Goal: Task Accomplishment & Management: Use online tool/utility

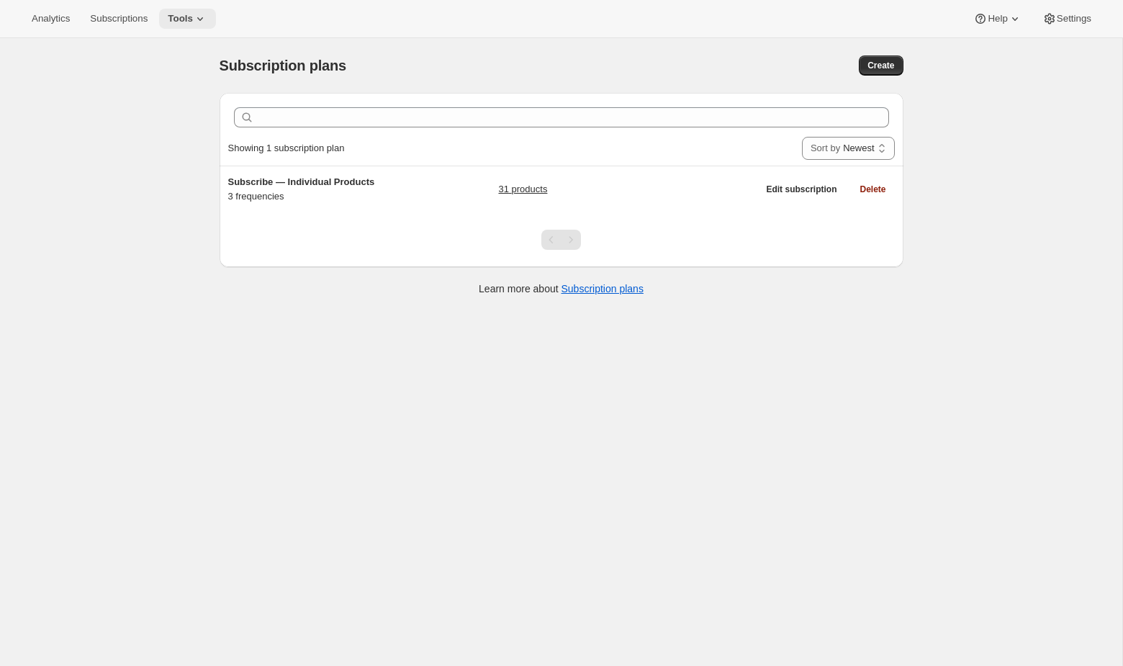
click at [192, 22] on span "Tools" at bounding box center [180, 19] width 25 height 12
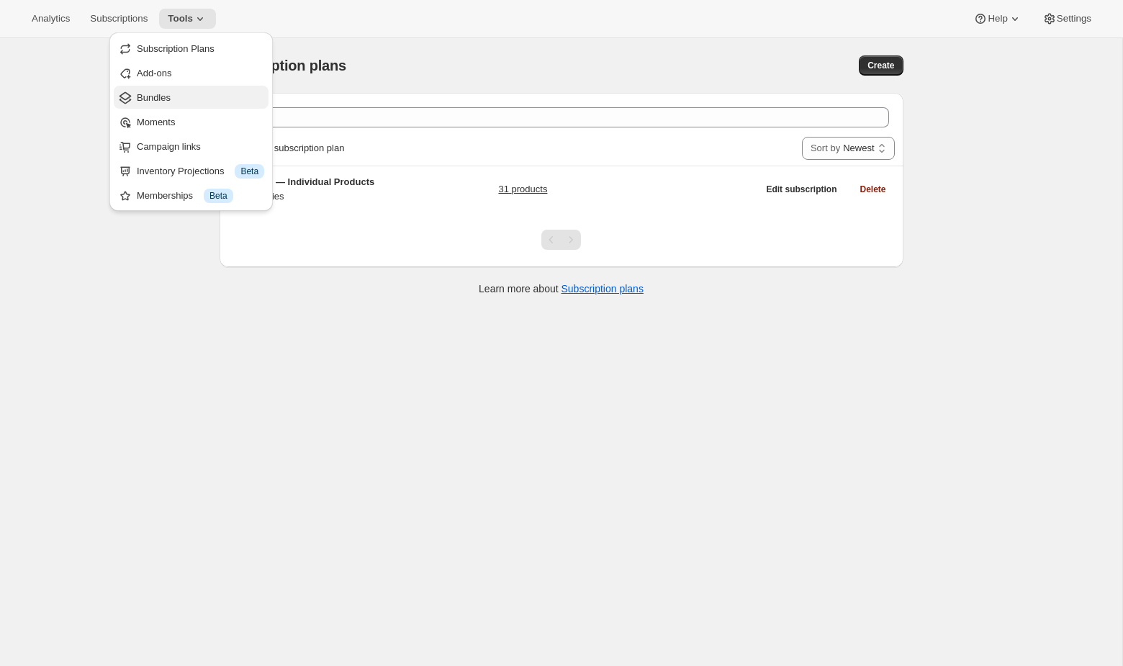
click at [181, 98] on span "Bundles" at bounding box center [200, 98] width 127 height 14
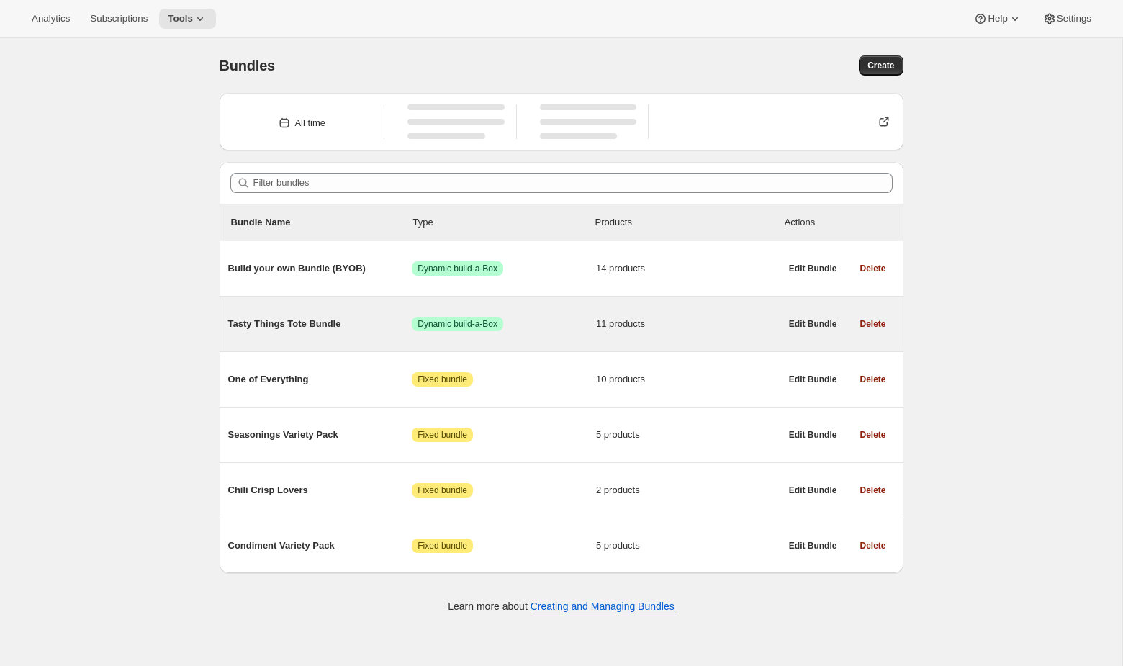
click at [589, 312] on div "Tasty Things Tote Bundle Success Dynamic build-a-Box 11 products" at bounding box center [504, 323] width 552 height 37
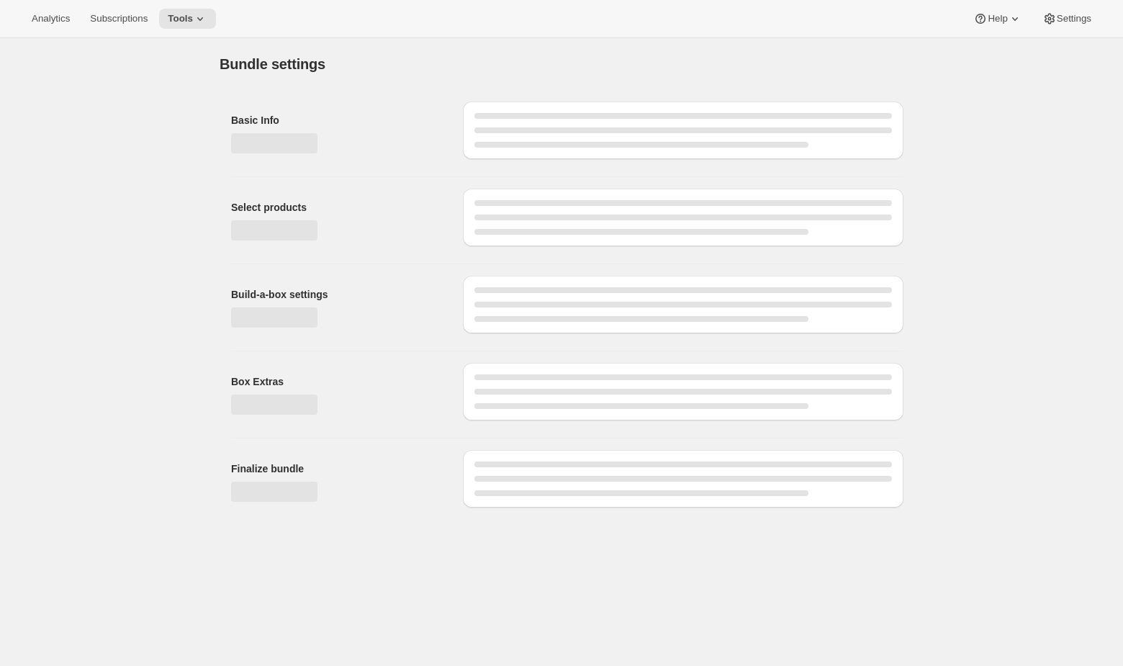
type input "Tasty Things Tote Bundle"
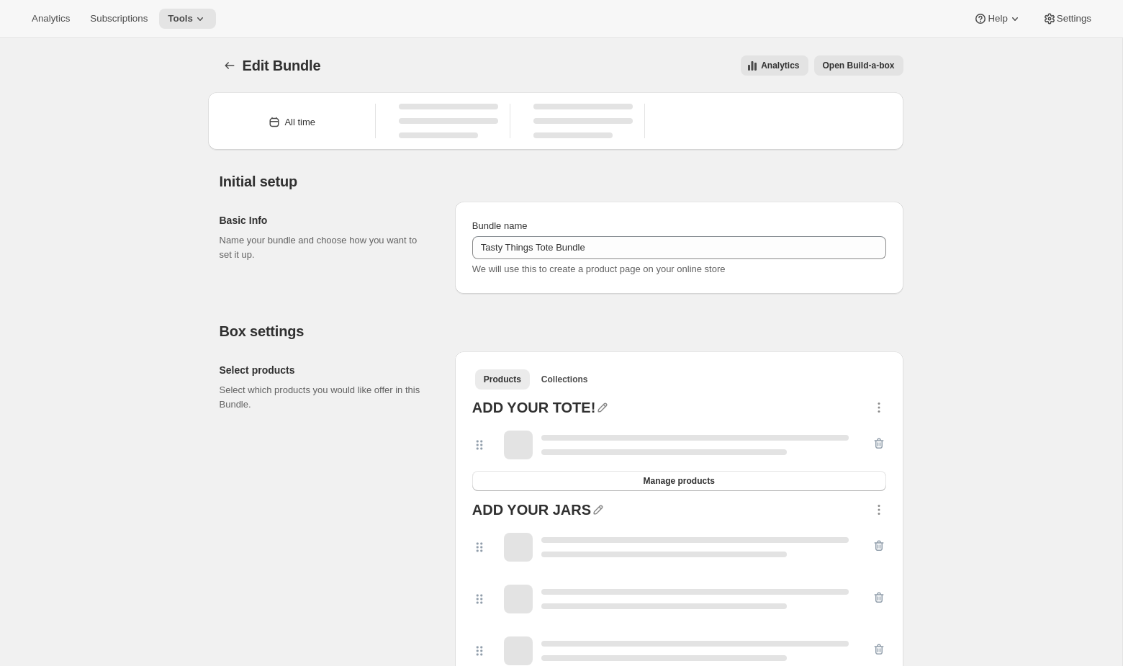
click at [695, 74] on button "Open Build-a-box" at bounding box center [858, 65] width 89 height 20
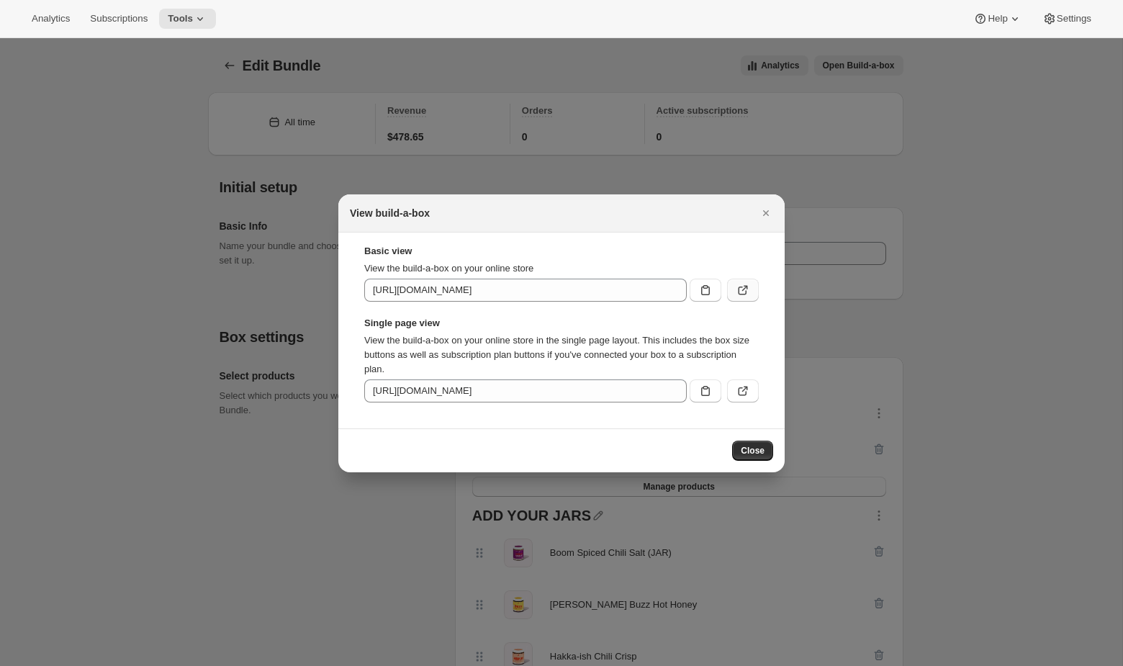
click at [695, 289] on button ":r31:" at bounding box center [743, 290] width 32 height 23
click at [462, 45] on div at bounding box center [561, 333] width 1123 height 666
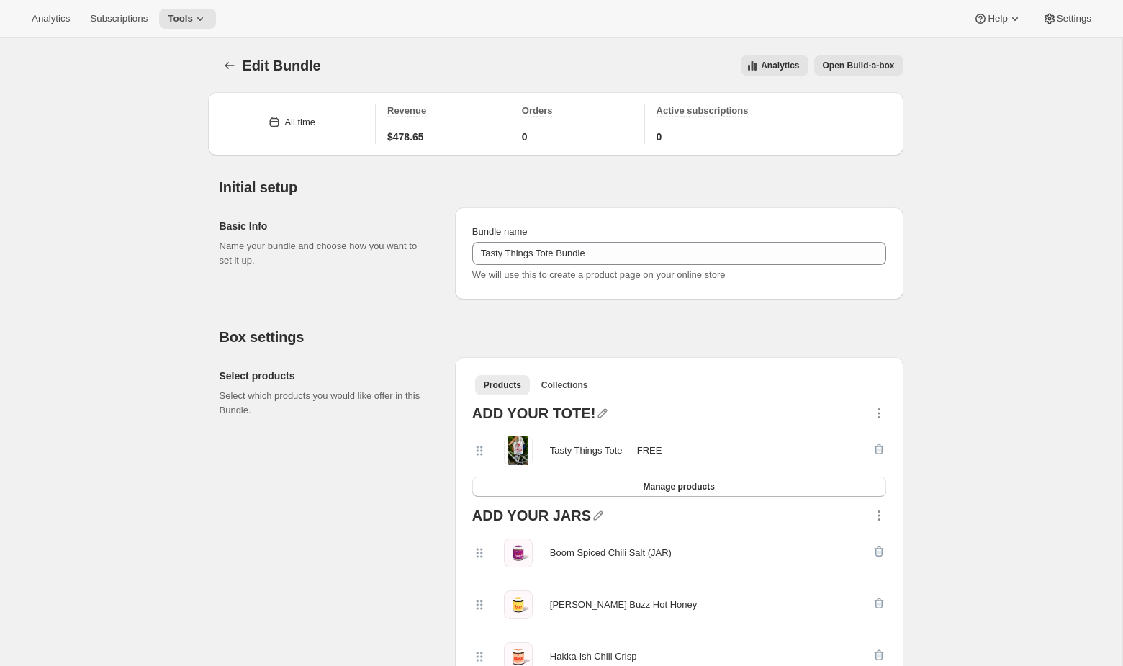
click at [196, 6] on div "Analytics Subscriptions Tools Help Settings" at bounding box center [561, 19] width 1123 height 38
click at [196, 12] on button "Tools" at bounding box center [187, 19] width 57 height 20
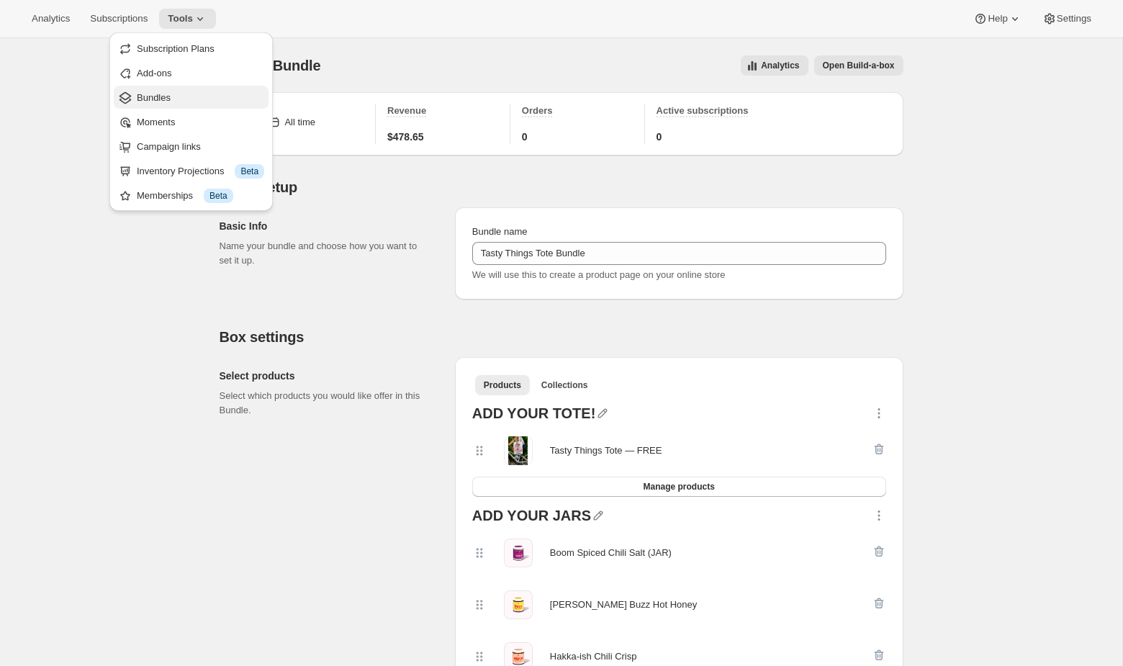
click at [173, 92] on span "Bundles" at bounding box center [200, 98] width 127 height 14
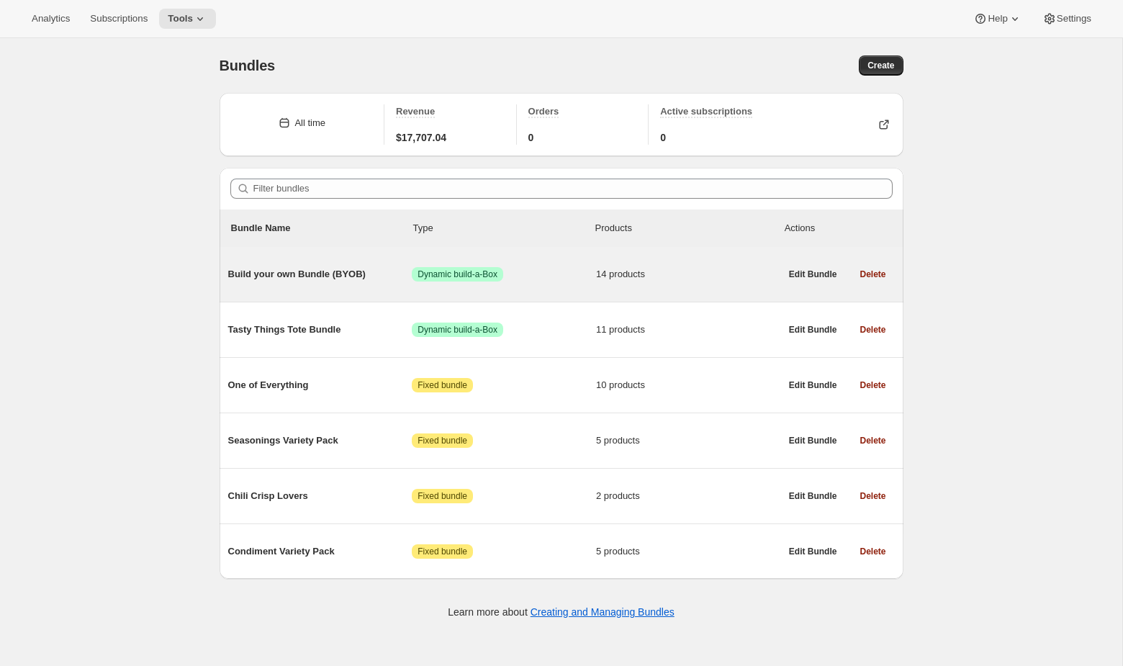
click at [695, 285] on div "Build your own Bundle (BYOB) Success Dynamic build-a-Box 14 products" at bounding box center [504, 273] width 552 height 37
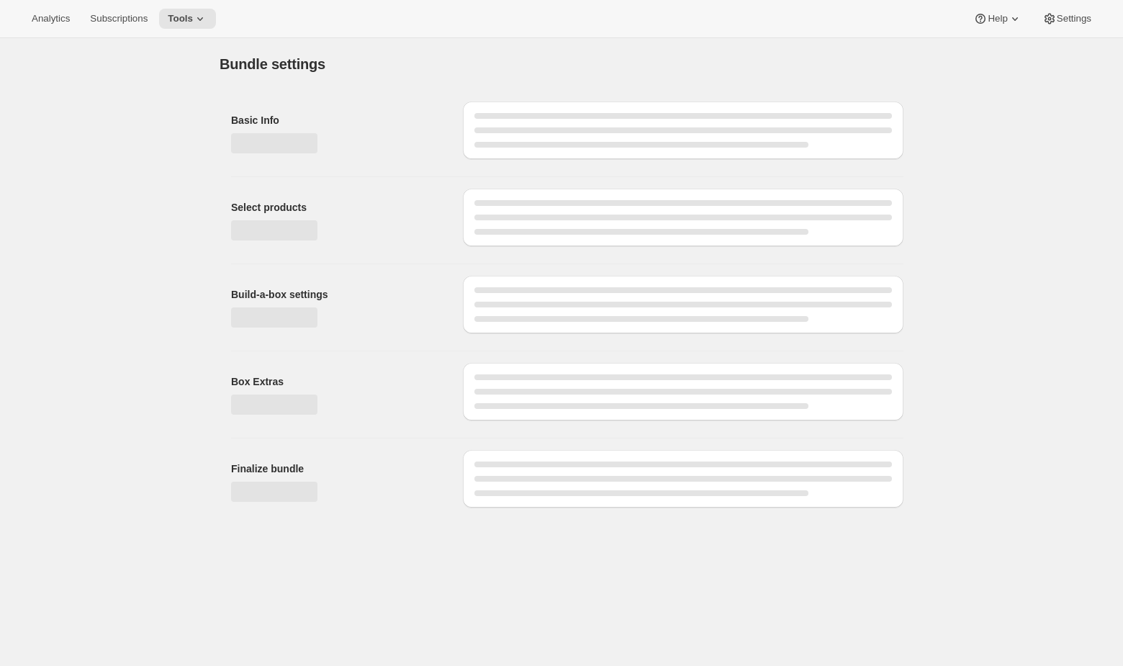
type input "Build your own Bundle (BYOB)"
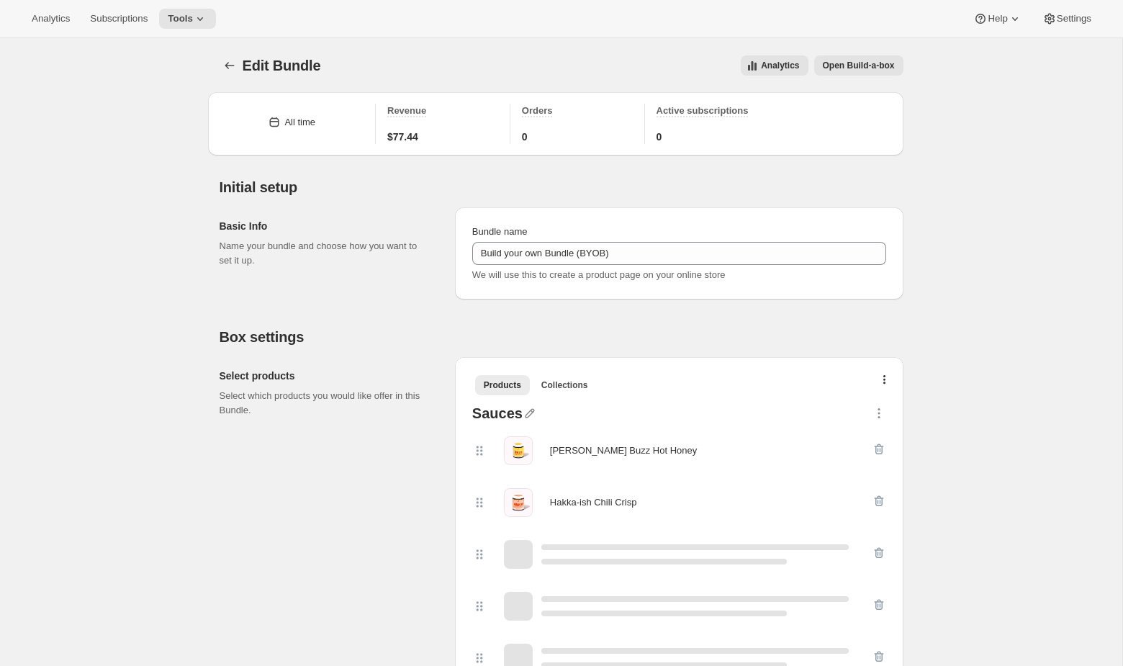
click at [695, 59] on button "Open Build-a-box" at bounding box center [858, 65] width 89 height 20
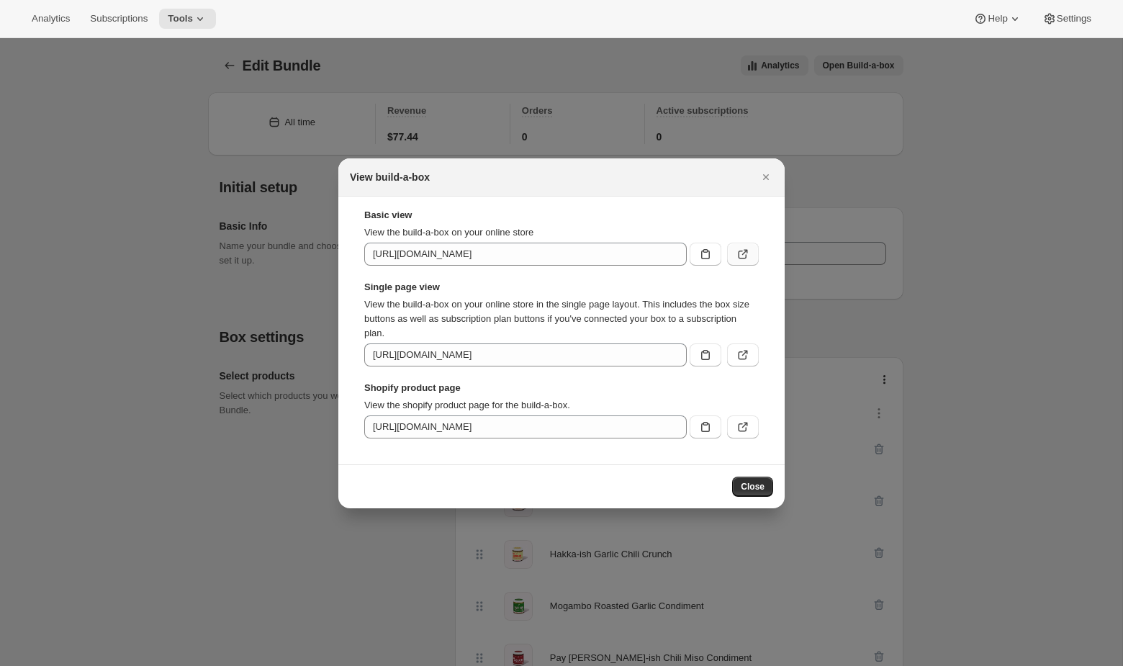
click at [695, 250] on icon ":r6o:" at bounding box center [743, 254] width 14 height 14
